Goal: Task Accomplishment & Management: Manage account settings

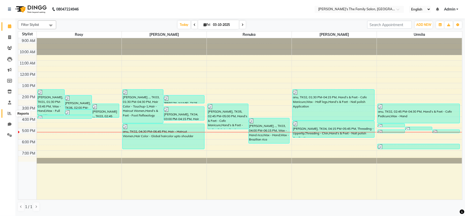
click at [10, 111] on icon at bounding box center [10, 113] width 4 height 4
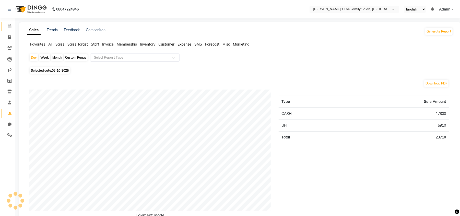
click at [8, 22] on link "Calendar" at bounding box center [8, 26] width 12 height 8
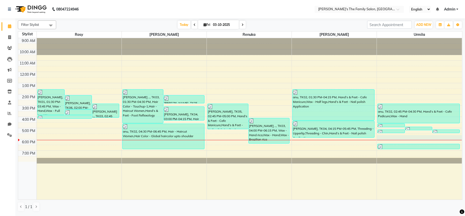
click at [407, 140] on div at bounding box center [419, 140] width 85 height 0
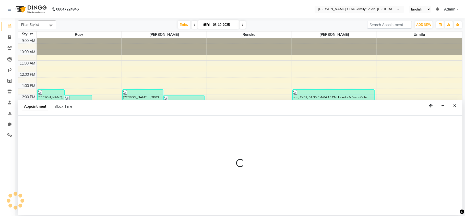
select select "64187"
select select "1050"
select select "tentative"
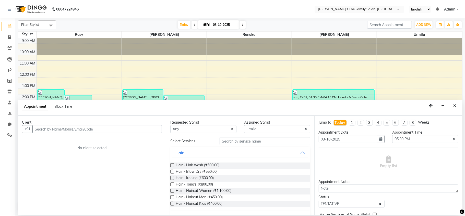
click at [53, 129] on input "text" at bounding box center [96, 129] width 129 height 8
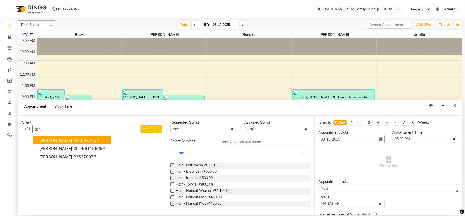
click at [52, 130] on input "ashi" at bounding box center [86, 129] width 108 height 8
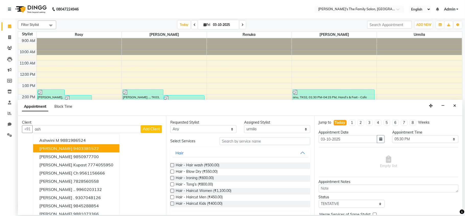
click at [62, 146] on span "[PERSON_NAME]" at bounding box center [55, 148] width 33 height 5
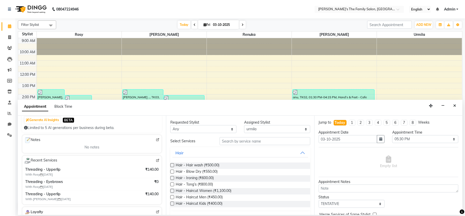
scroll to position [68, 0]
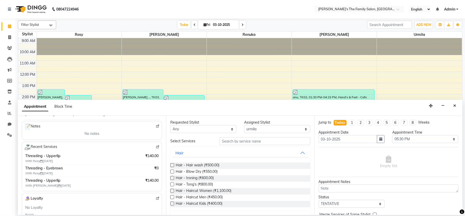
type input "9403381522"
click at [230, 141] on input "text" at bounding box center [265, 141] width 91 height 8
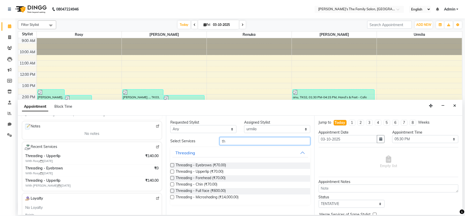
type input "th"
click at [172, 164] on label at bounding box center [172, 165] width 4 height 4
click at [172, 164] on input "checkbox" at bounding box center [171, 165] width 3 height 3
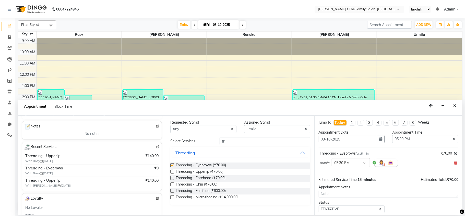
checkbox input "false"
click at [231, 141] on input "th" at bounding box center [265, 141] width 91 height 8
type input "t"
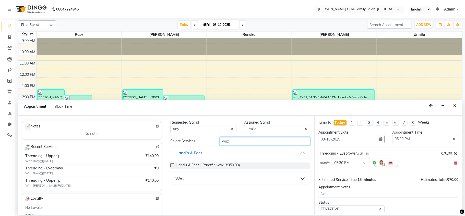
type input "wax"
click at [301, 177] on button "Wax" at bounding box center [240, 178] width 136 height 9
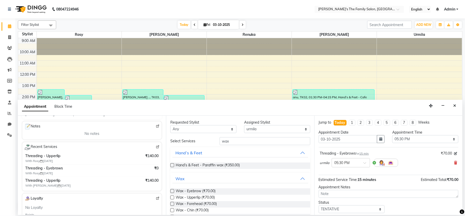
click at [172, 197] on label at bounding box center [172, 197] width 4 height 4
click at [172, 197] on input "checkbox" at bounding box center [171, 197] width 3 height 3
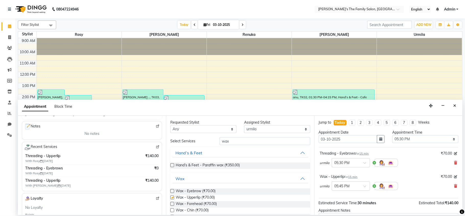
checkbox input "false"
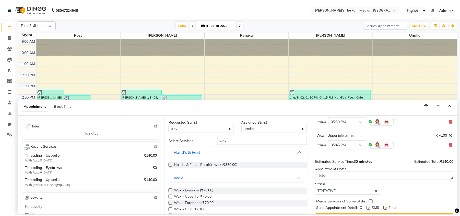
scroll to position [54, 0]
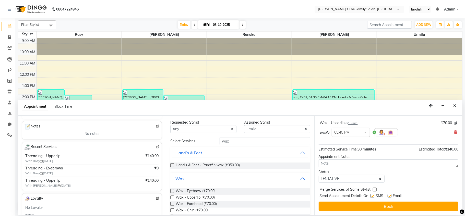
click at [390, 195] on label at bounding box center [390, 196] width 4 height 4
click at [390, 195] on input "checkbox" at bounding box center [389, 195] width 3 height 3
checkbox input "false"
click at [372, 196] on label at bounding box center [373, 196] width 4 height 4
click at [372, 196] on input "checkbox" at bounding box center [372, 195] width 3 height 3
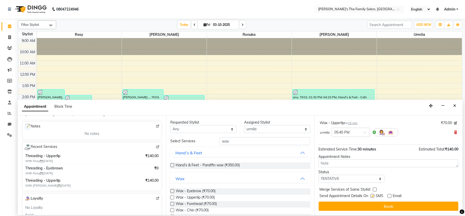
checkbox input "false"
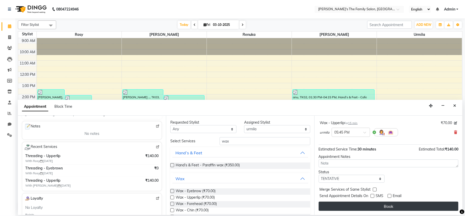
click at [373, 204] on button "Book" at bounding box center [389, 205] width 140 height 9
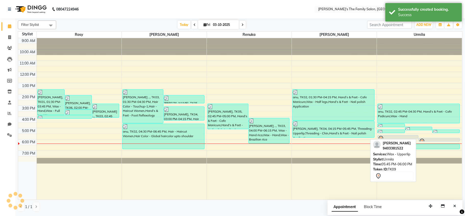
click at [433, 140] on div at bounding box center [439, 141] width 41 height 2
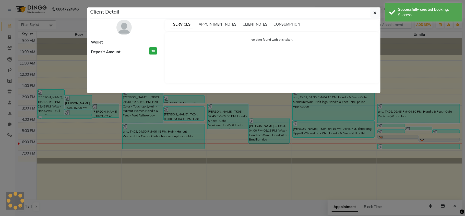
select select "7"
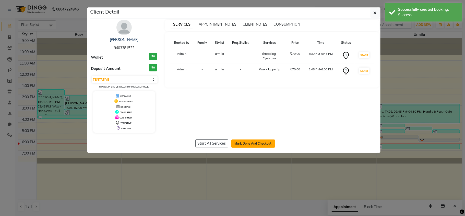
click at [257, 142] on button "Mark Done And Checkout" at bounding box center [253, 143] width 44 height 8
select select "service"
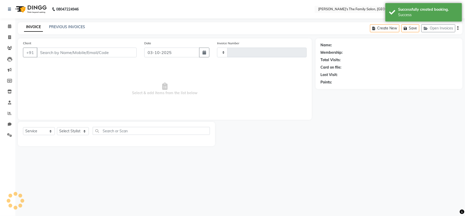
type input "1080"
type input "9403381522"
select select "6537"
select select "64187"
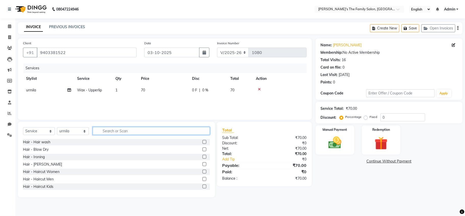
click at [118, 132] on input "text" at bounding box center [151, 131] width 117 height 8
type input "th"
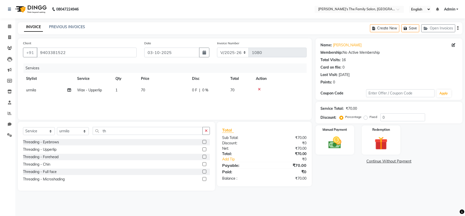
click at [205, 143] on label at bounding box center [204, 142] width 4 height 4
click at [205, 143] on input "checkbox" at bounding box center [203, 141] width 3 height 3
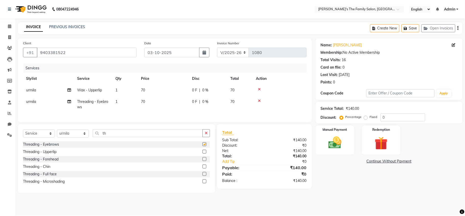
checkbox input "false"
click at [335, 145] on img at bounding box center [335, 143] width 22 height 16
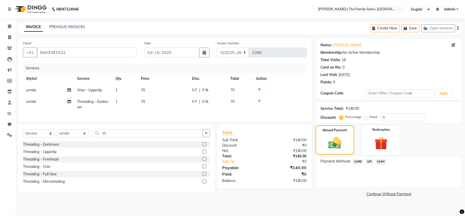
click at [370, 161] on span "UPI" at bounding box center [369, 161] width 8 height 6
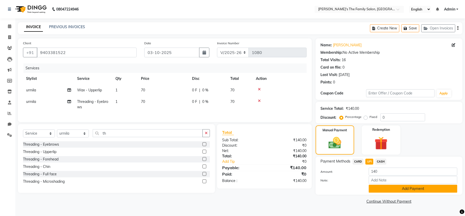
click at [410, 190] on button "Add Payment" at bounding box center [413, 188] width 89 height 8
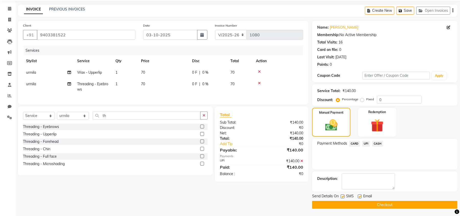
scroll to position [19, 0]
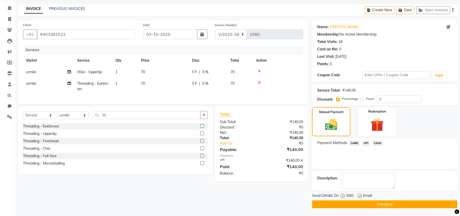
click at [372, 202] on button "Checkout" at bounding box center [384, 204] width 145 height 8
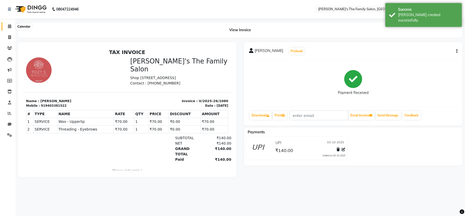
click at [10, 25] on icon at bounding box center [9, 26] width 3 height 4
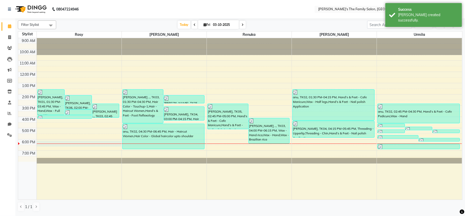
click at [88, 144] on div "9:00 AM 10:00 AM 11:00 AM 12:00 PM 1:00 PM 2:00 PM 3:00 PM 4:00 PM 5:00 PM 6:00…" at bounding box center [240, 118] width 444 height 161
select select "50499"
select select "1080"
select select "tentative"
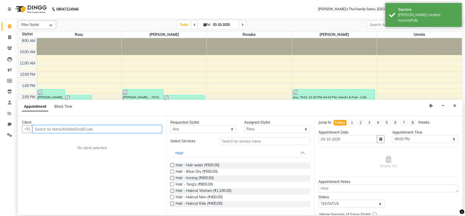
click at [39, 129] on input "text" at bounding box center [96, 129] width 129 height 8
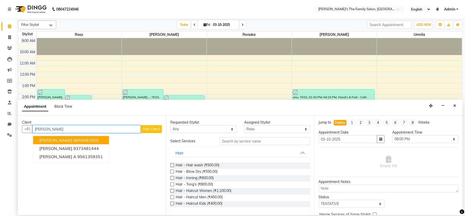
click at [44, 129] on input "[PERSON_NAME]" at bounding box center [86, 129] width 108 height 8
type input "k"
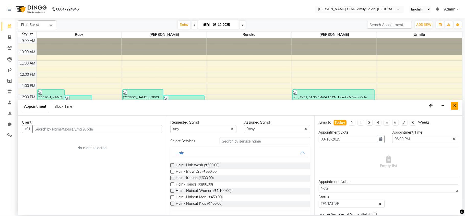
click at [458, 103] on button "Close" at bounding box center [454, 106] width 7 height 8
